Goal: Transaction & Acquisition: Subscribe to service/newsletter

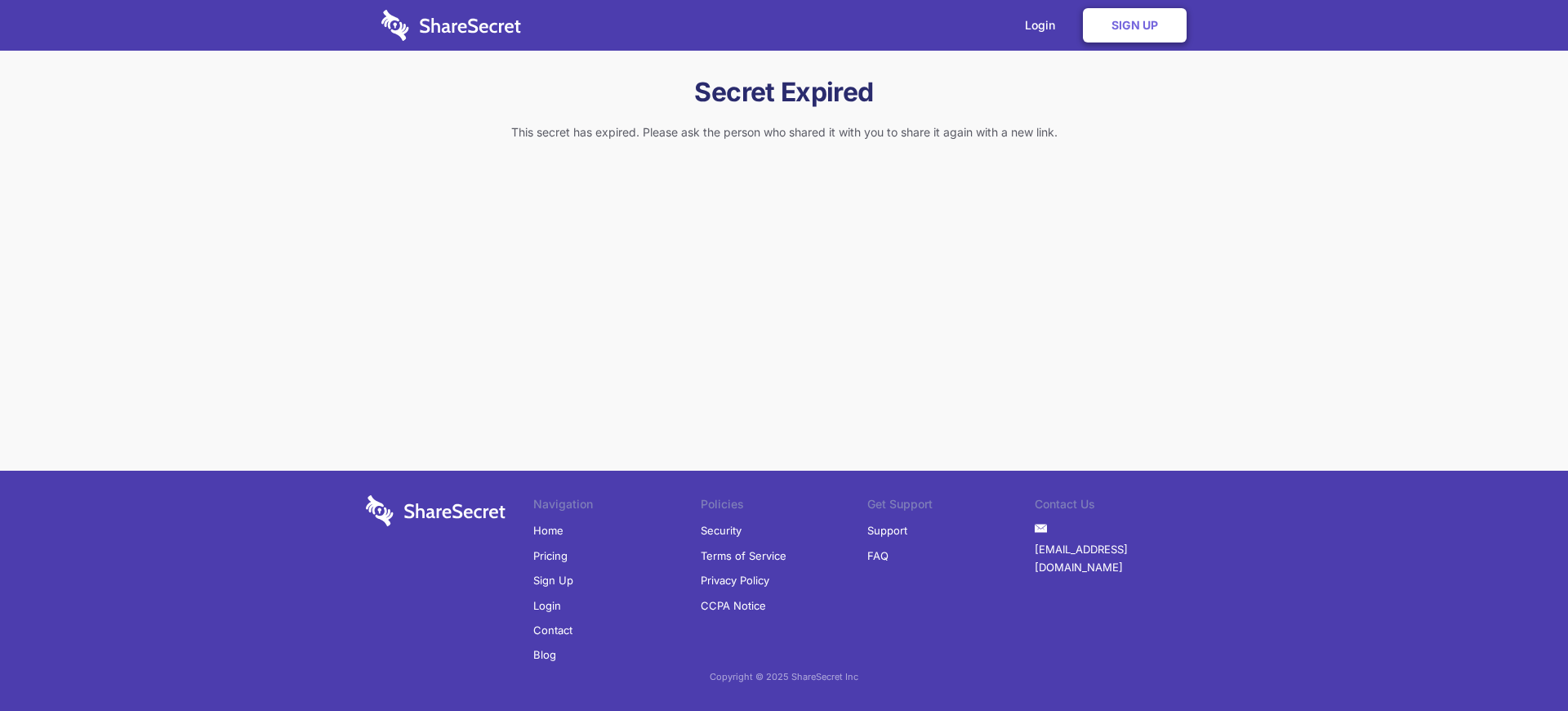
click at [552, 580] on link "Sign Up" at bounding box center [552, 580] width 40 height 25
click at [1044, 26] on link "Login" at bounding box center [1044, 25] width 71 height 50
click at [1134, 26] on link "Sign Up" at bounding box center [1135, 26] width 104 height 34
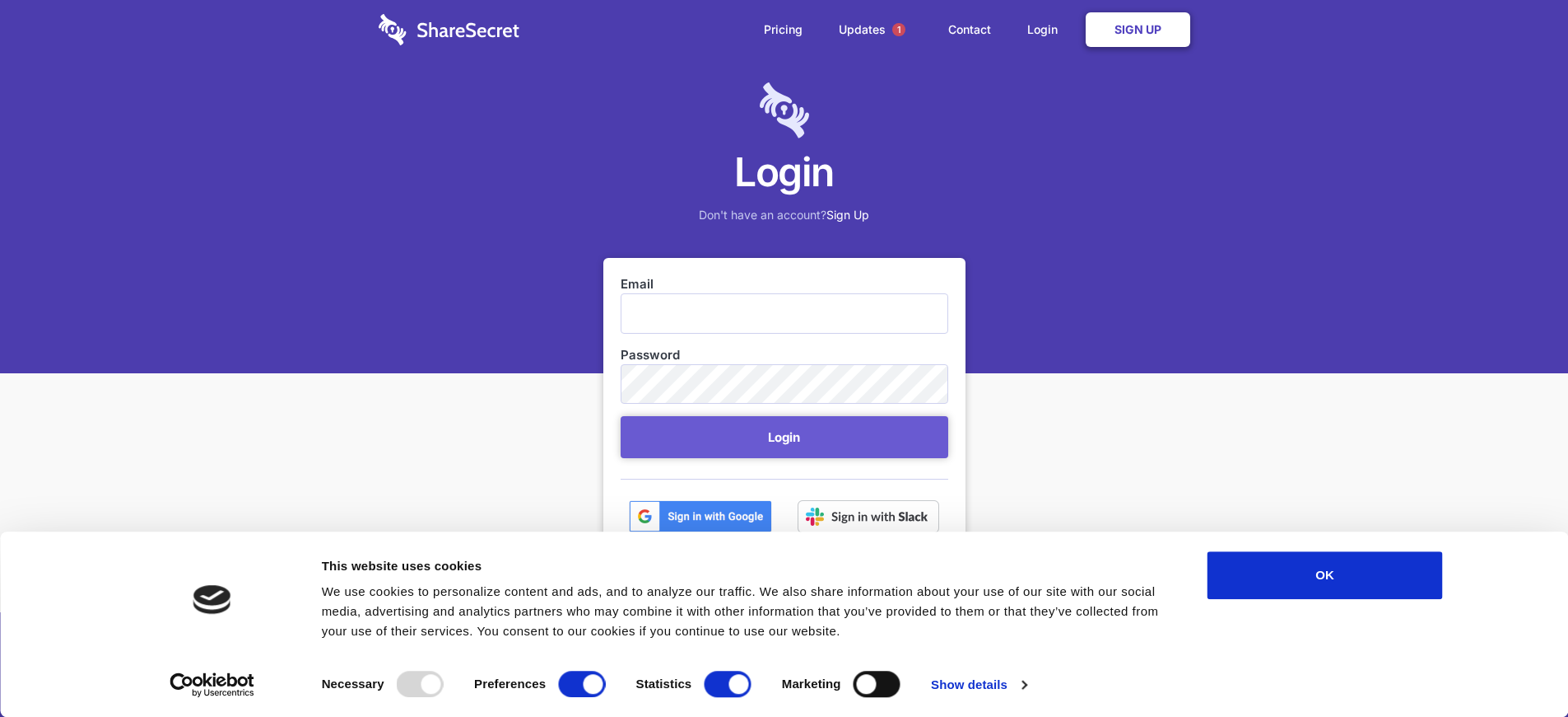
click at [1138, 30] on link "Sign Up" at bounding box center [1138, 29] width 105 height 34
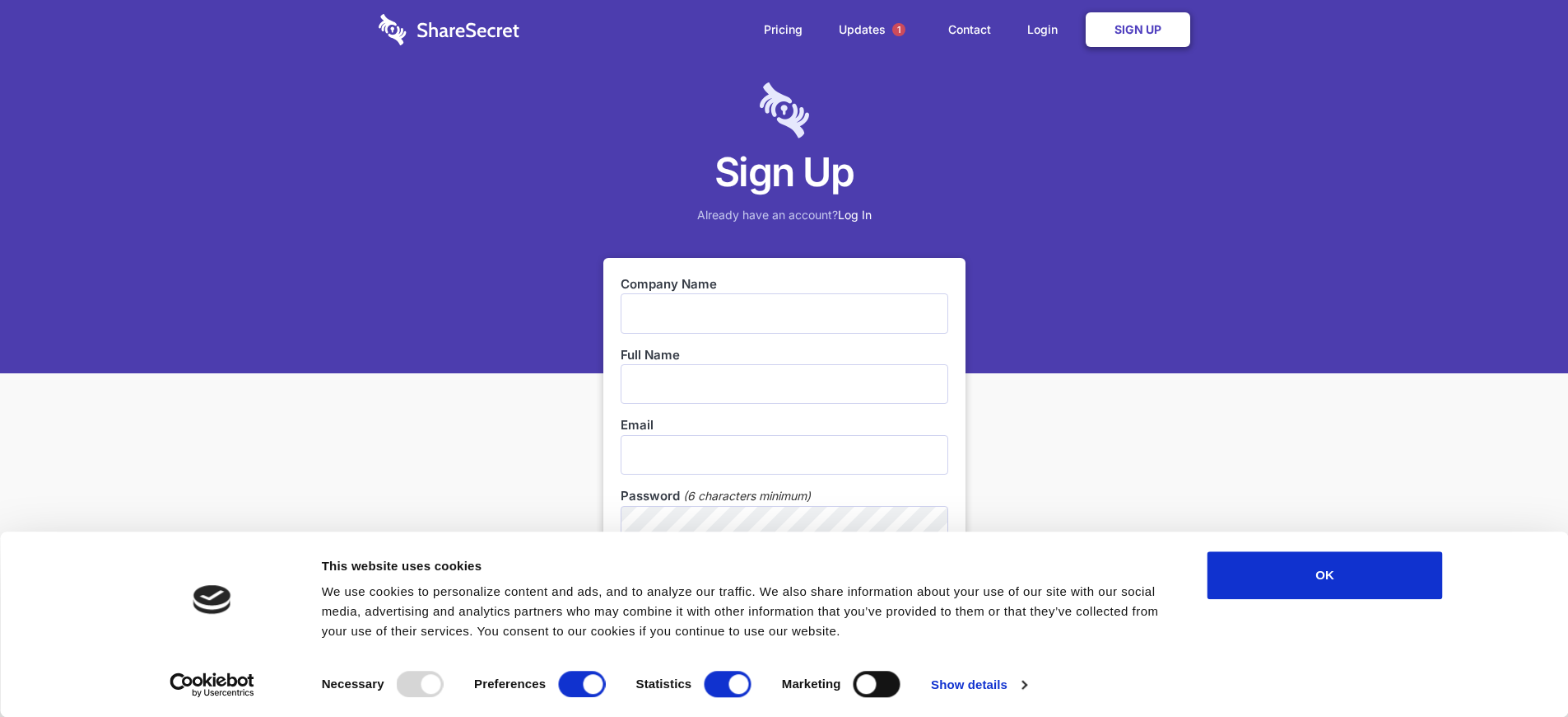
click at [1138, 30] on link "Sign Up" at bounding box center [1138, 29] width 105 height 34
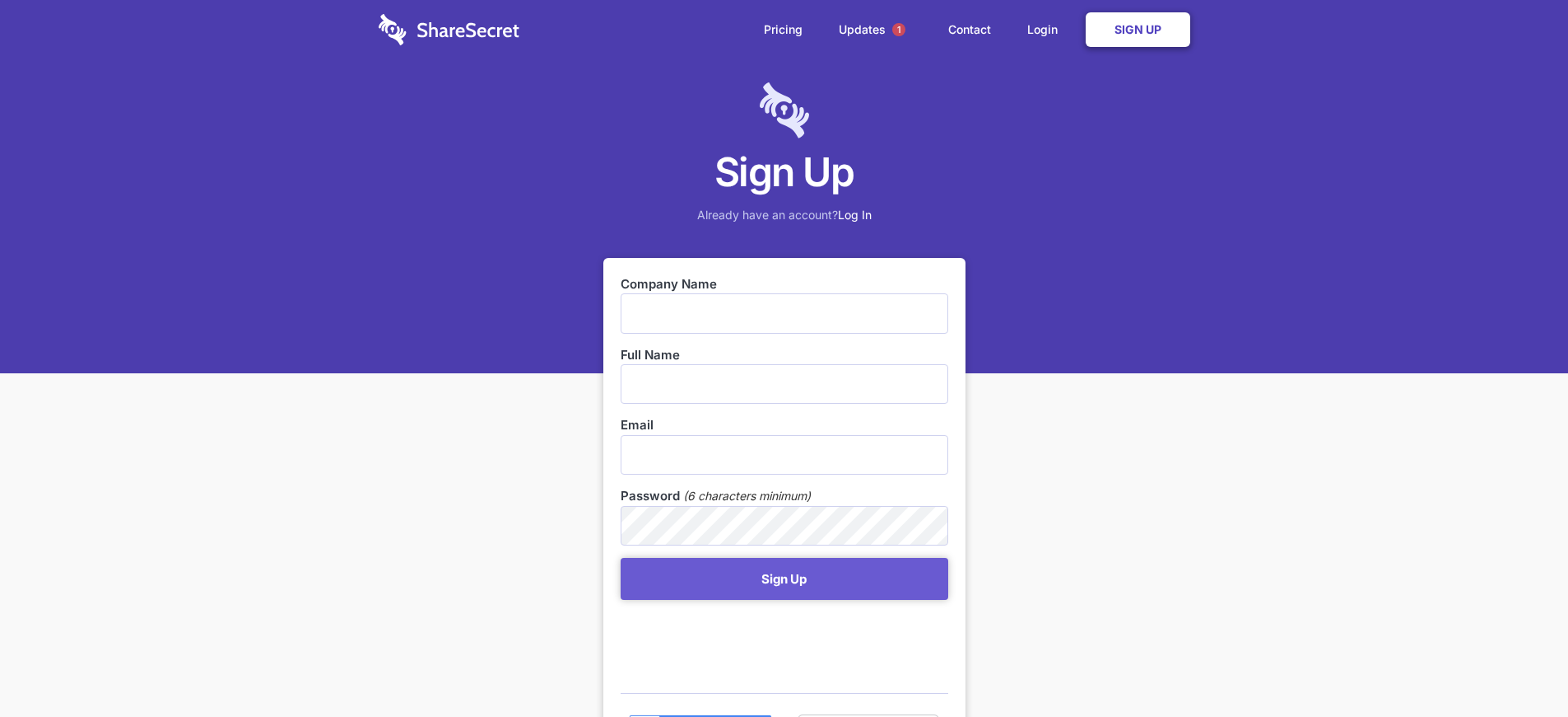
click at [1138, 30] on link "Sign Up" at bounding box center [1138, 29] width 105 height 34
